Goal: Task Accomplishment & Management: Use online tool/utility

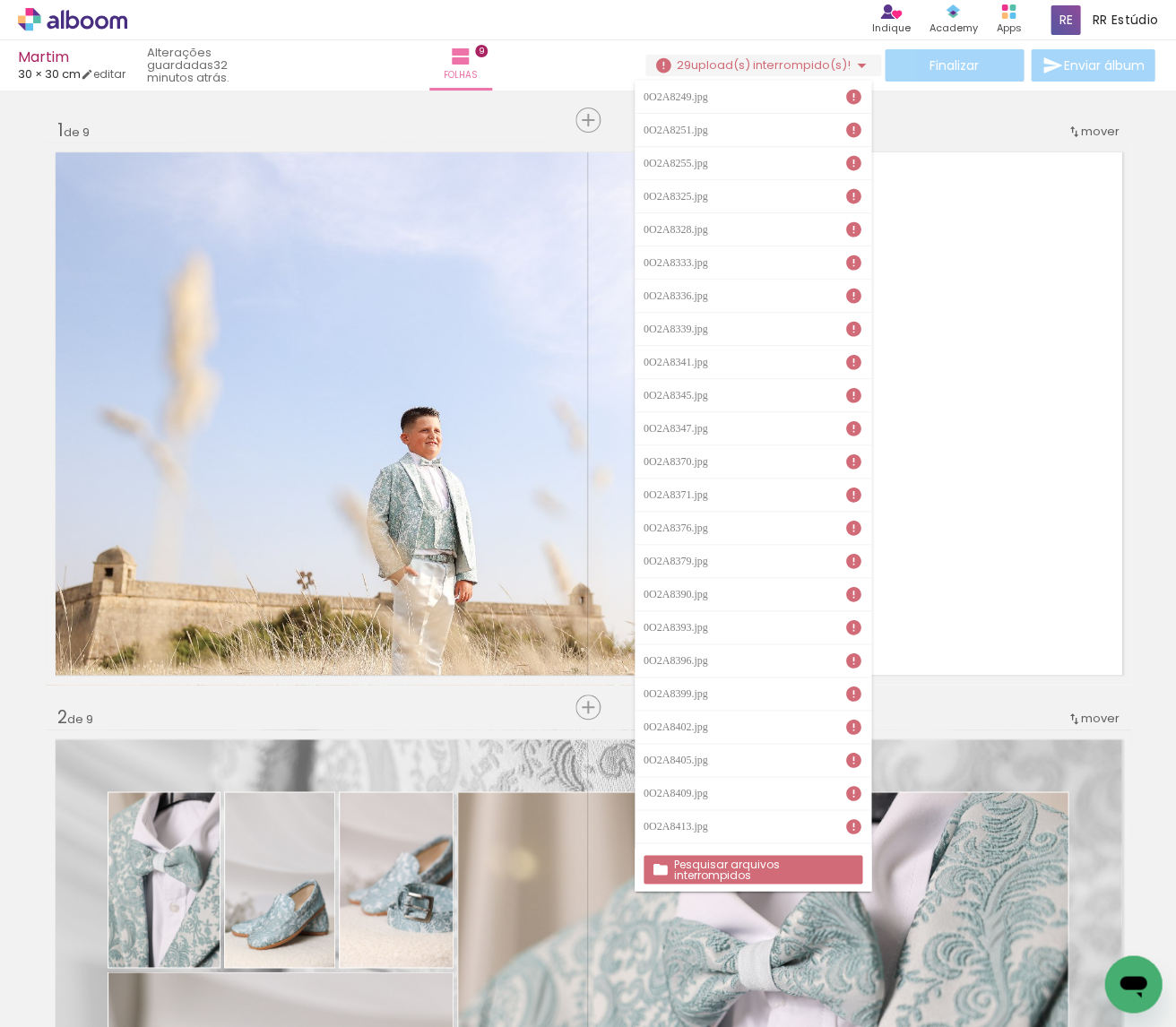
click at [686, 857] on paper-button "Pesquisar arquivos interrompidos" at bounding box center [753, 869] width 219 height 29
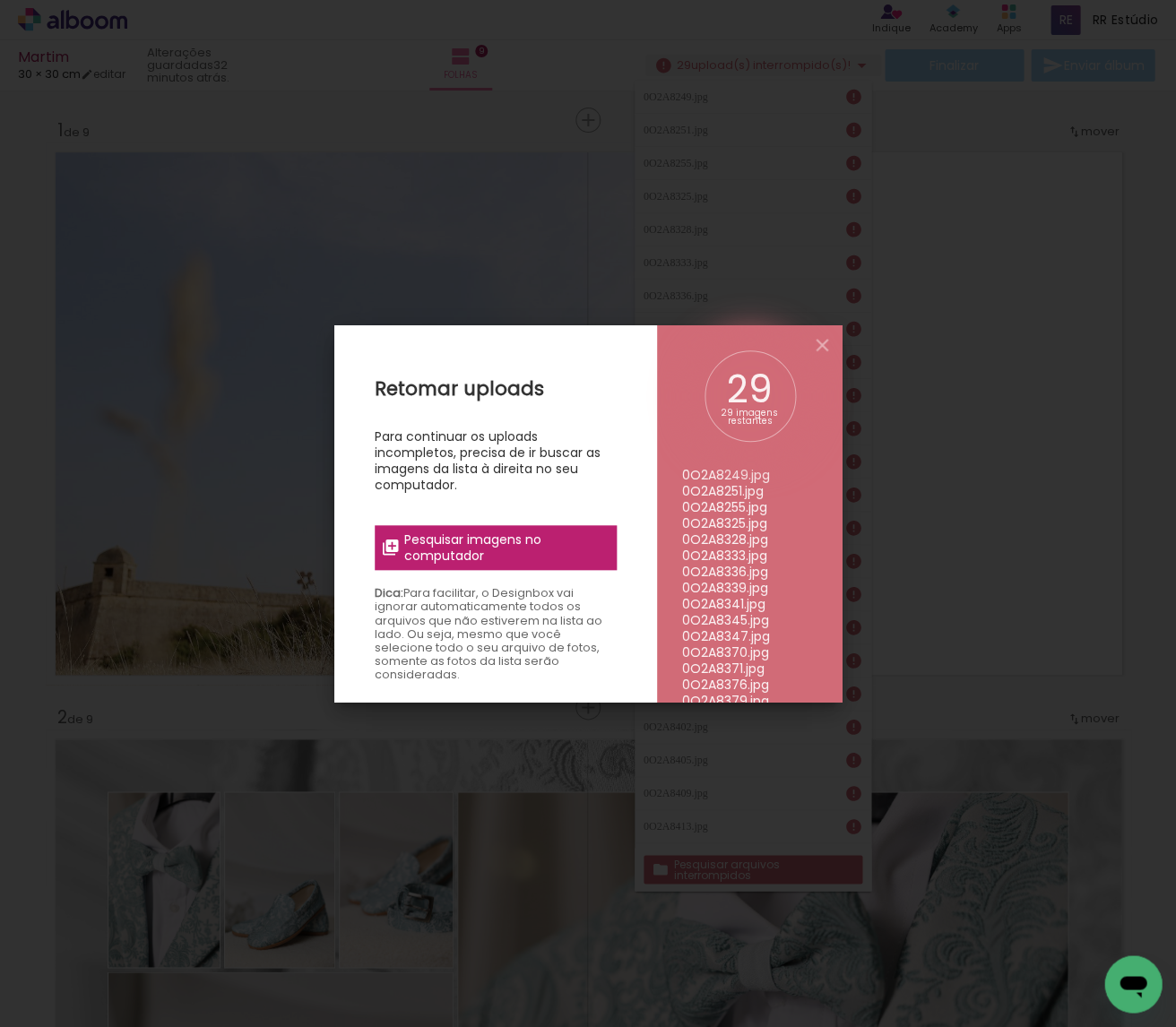
click at [561, 550] on span "Pesquisar imagens no computador" at bounding box center [504, 547] width 202 height 32
click at [0, 0] on input "file" at bounding box center [0, 0] width 0 height 0
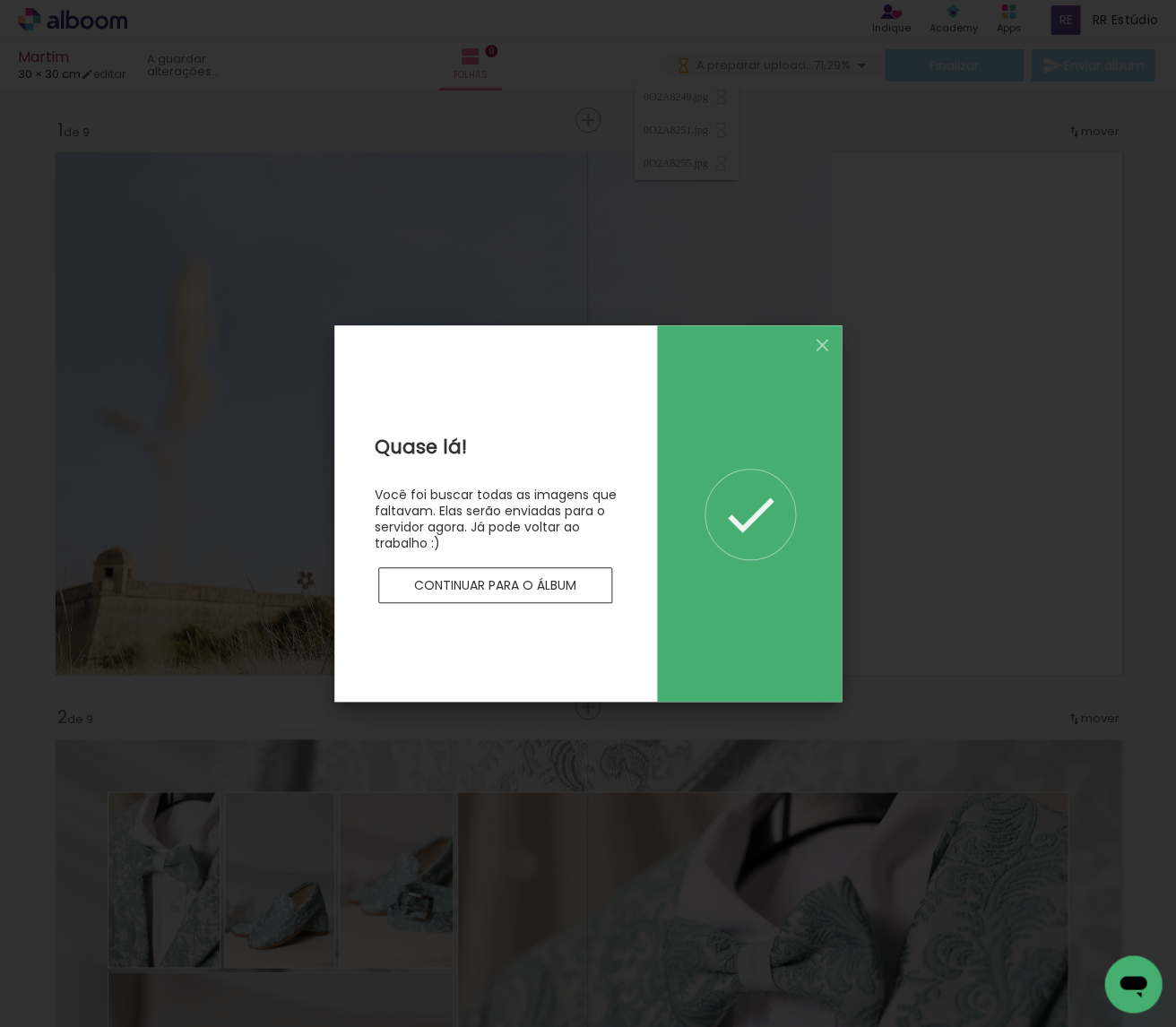
click at [0, 0] on slot "Continuar para o álbum" at bounding box center [0, 0] width 0 height 0
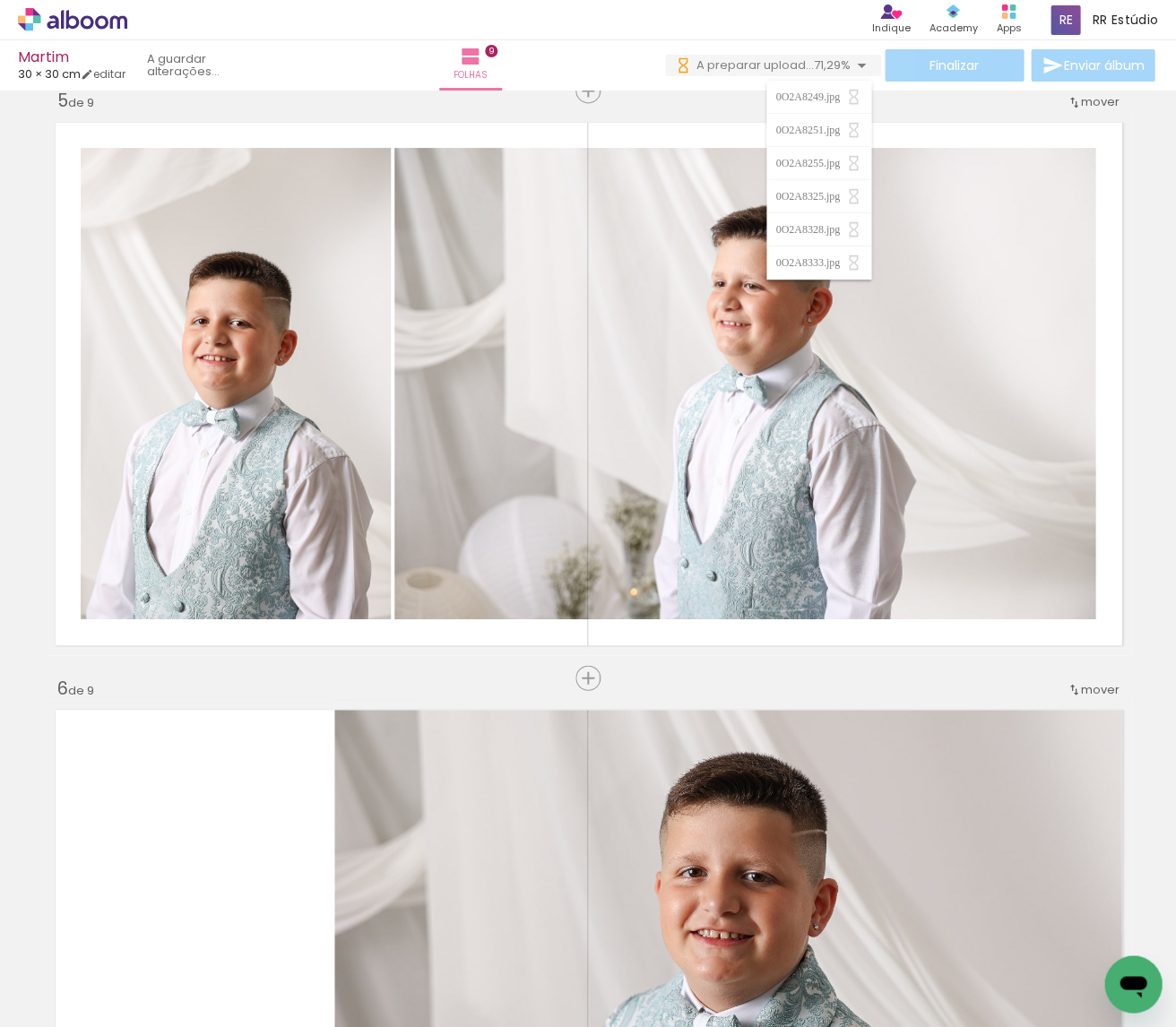
scroll to position [2401, 0]
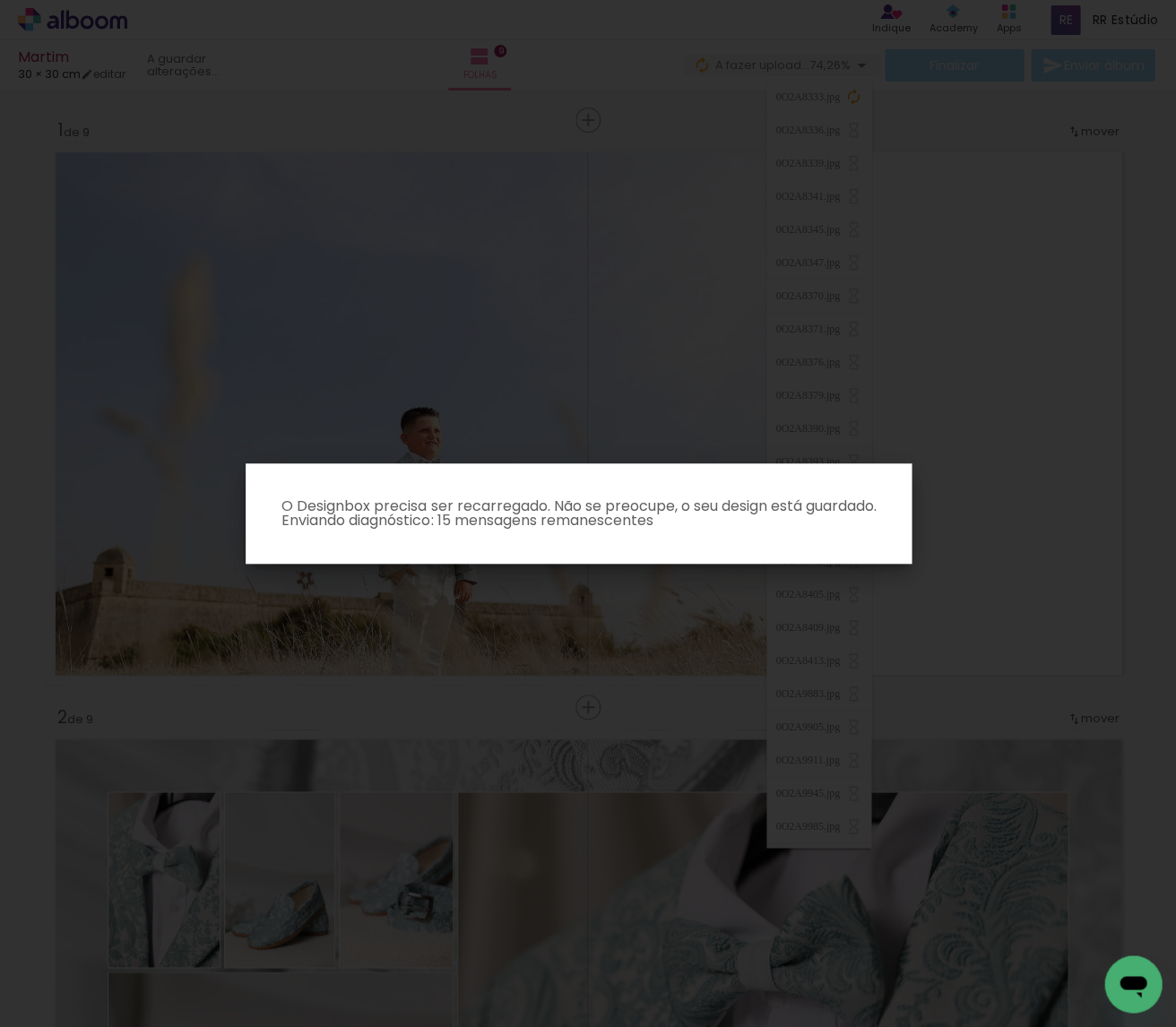
scroll to position [2401, 0]
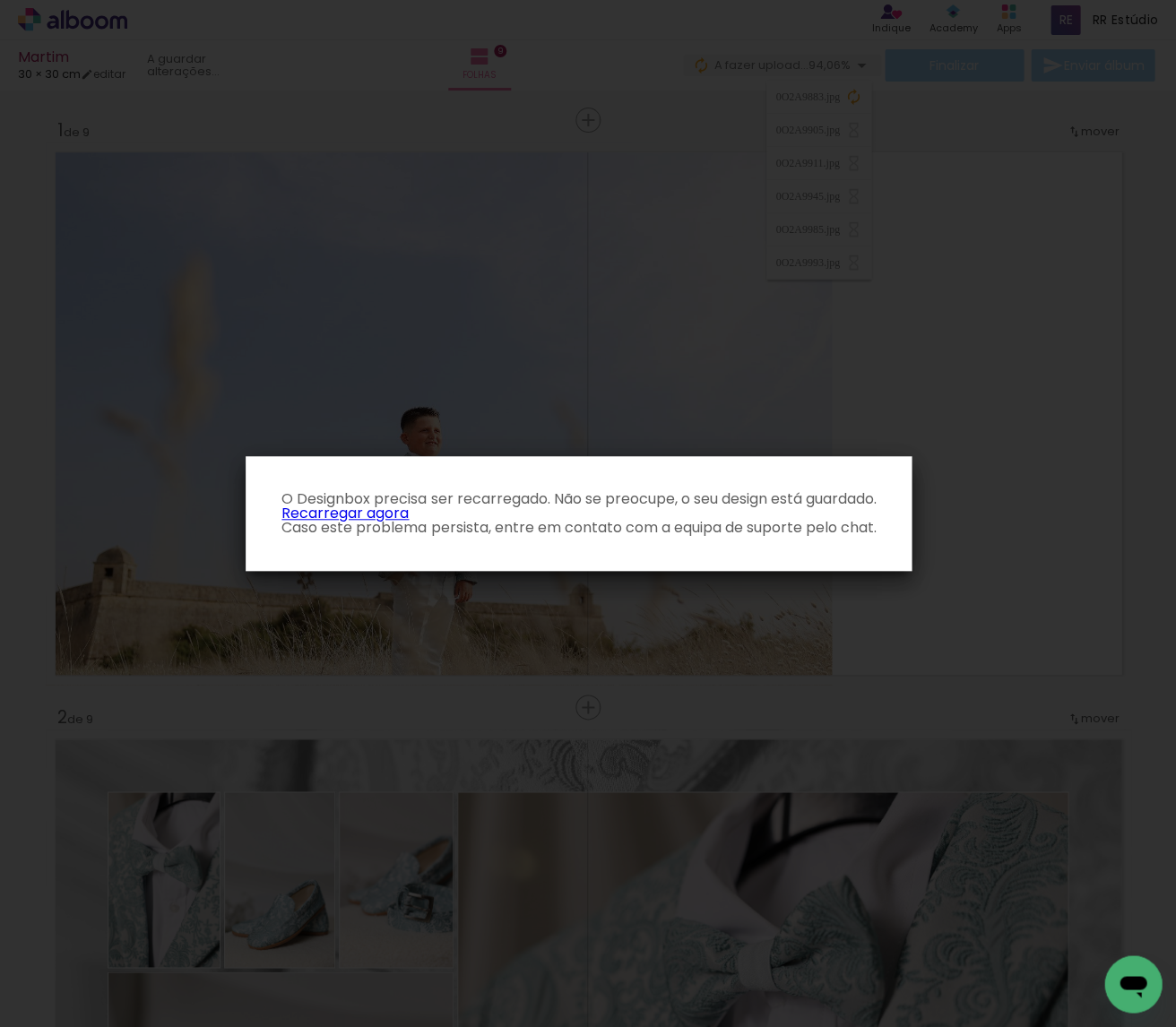
scroll to position [2401, 0]
